Goal: Transaction & Acquisition: Purchase product/service

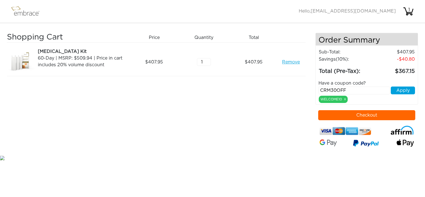
type input "CRM30OFF"
click at [405, 89] on button "Apply" at bounding box center [403, 90] width 24 height 8
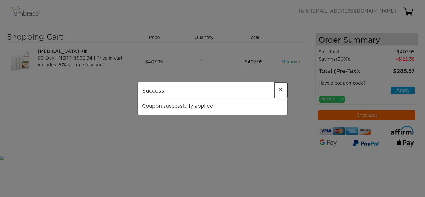
click at [280, 87] on span "×" at bounding box center [281, 90] width 4 height 7
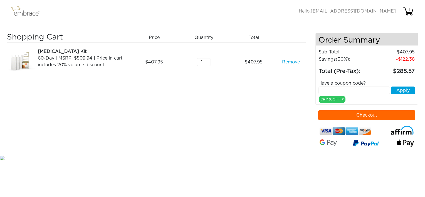
click at [326, 88] on input "text" at bounding box center [353, 90] width 71 height 8
paste input "CRM30OFF"
type input "CRM30OFF"
click at [402, 91] on button "Apply" at bounding box center [403, 90] width 24 height 8
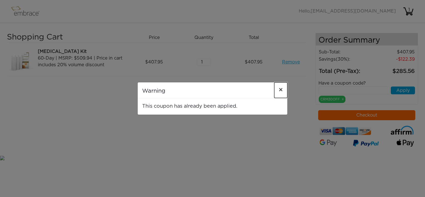
click at [280, 88] on span "×" at bounding box center [281, 90] width 4 height 7
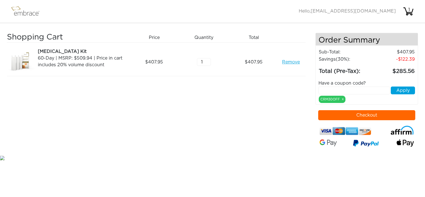
click at [293, 61] on link "Remove" at bounding box center [291, 62] width 18 height 7
click at [206, 58] on div "1" at bounding box center [206, 62] width 50 height 28
type input "2"
click at [207, 60] on input "2" at bounding box center [204, 62] width 14 height 8
click at [266, 137] on div "Shopping Cart Price Quantity Qty Total [MEDICAL_DATA] Kit 60-Day | MSRP: $509.9…" at bounding box center [161, 93] width 308 height 121
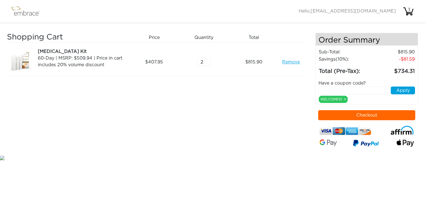
click at [338, 88] on input "text" at bounding box center [353, 90] width 71 height 8
paste input "CRM30OFF"
type input "CRM30OFF"
click at [399, 89] on button "Apply" at bounding box center [403, 90] width 24 height 8
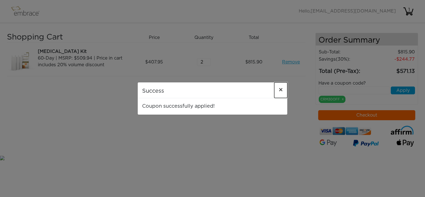
click at [281, 89] on span "×" at bounding box center [281, 90] width 4 height 7
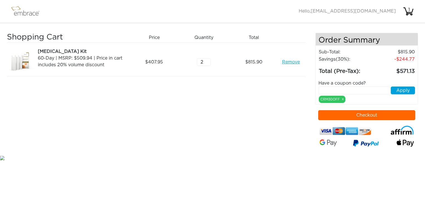
click at [290, 62] on link "Remove" at bounding box center [291, 62] width 18 height 7
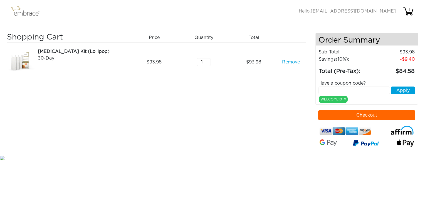
click at [330, 89] on input "text" at bounding box center [353, 90] width 71 height 8
drag, startPoint x: 343, startPoint y: 89, endPoint x: 337, endPoint y: 89, distance: 6.1
click at [337, 89] on input "CRM30%" at bounding box center [353, 90] width 71 height 8
type input "CRM30OFF"
click at [406, 90] on button "Apply" at bounding box center [403, 90] width 24 height 8
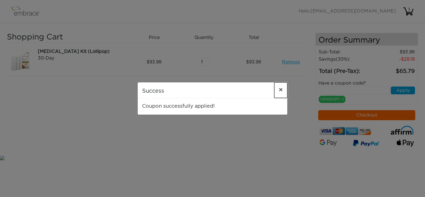
click at [280, 88] on span "×" at bounding box center [281, 90] width 4 height 7
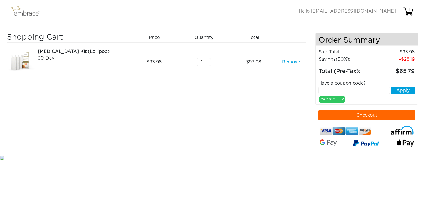
click at [286, 61] on link "Remove" at bounding box center [291, 62] width 18 height 7
